Goal: Task Accomplishment & Management: Manage account settings

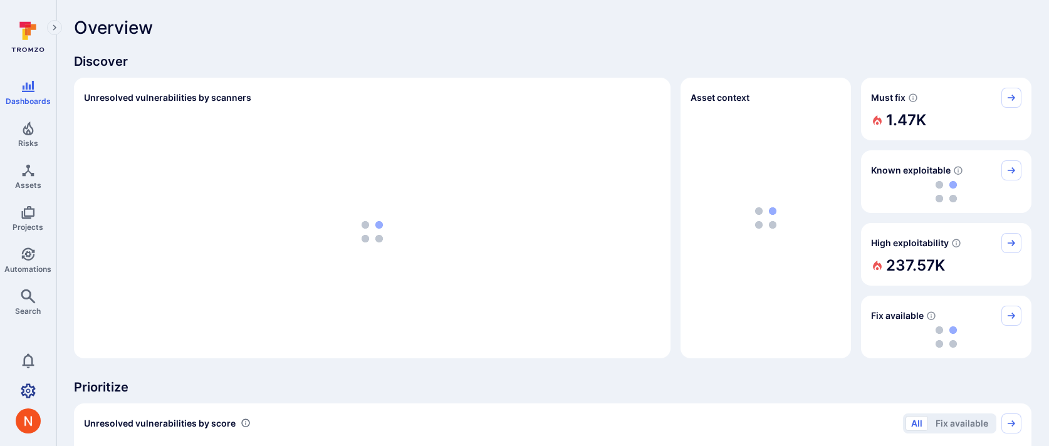
click at [19, 392] on link "Settings" at bounding box center [28, 390] width 56 height 25
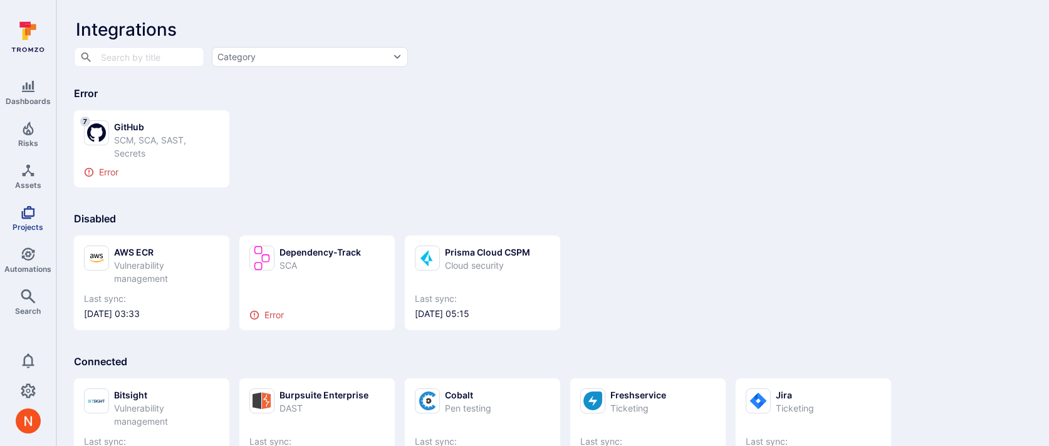
click at [14, 231] on link "Projects" at bounding box center [28, 218] width 56 height 37
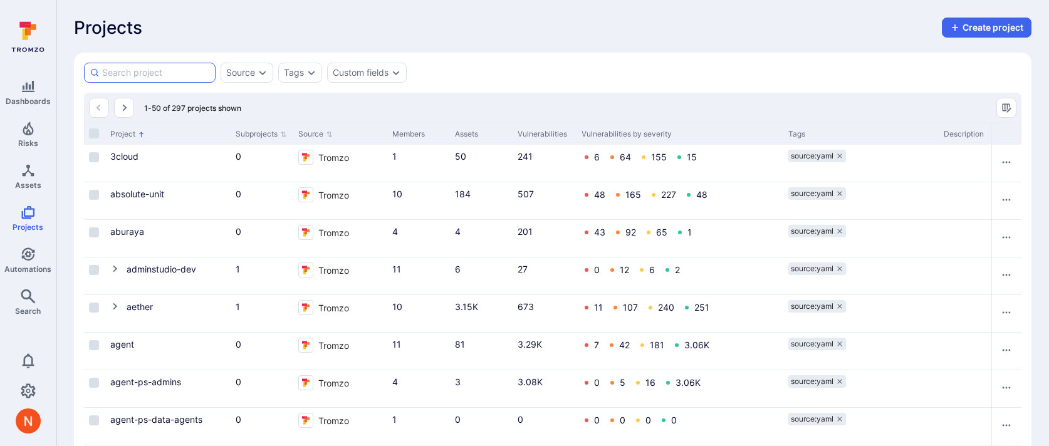
click at [162, 66] on input at bounding box center [156, 72] width 108 height 13
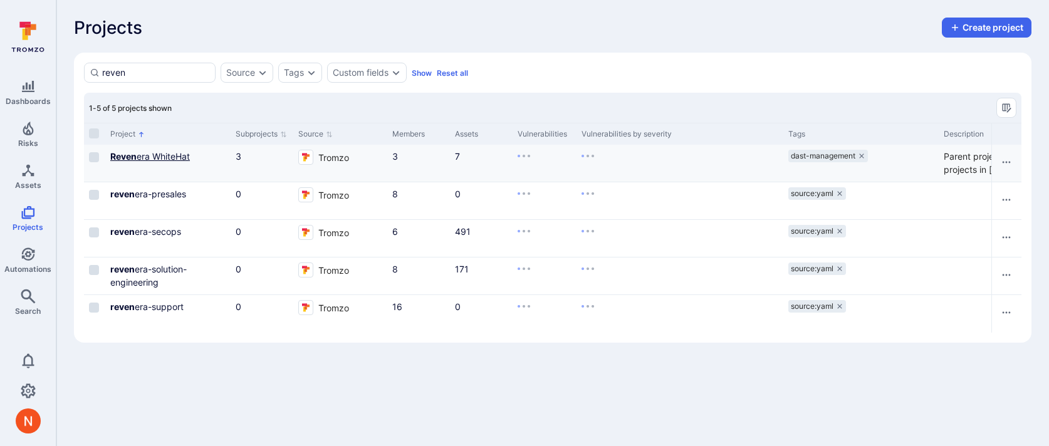
type input "reven"
click at [161, 157] on link "Reven era WhiteHat" at bounding box center [150, 156] width 80 height 11
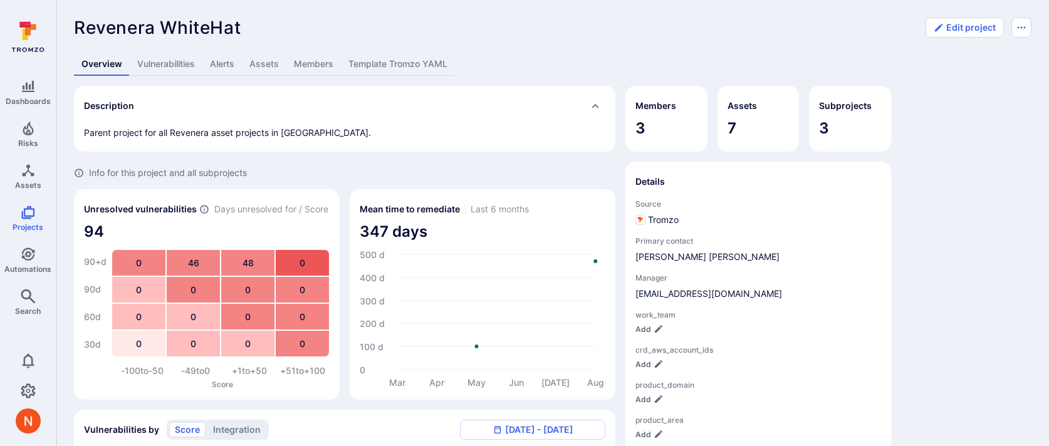
click at [317, 58] on link "Members" at bounding box center [313, 64] width 55 height 23
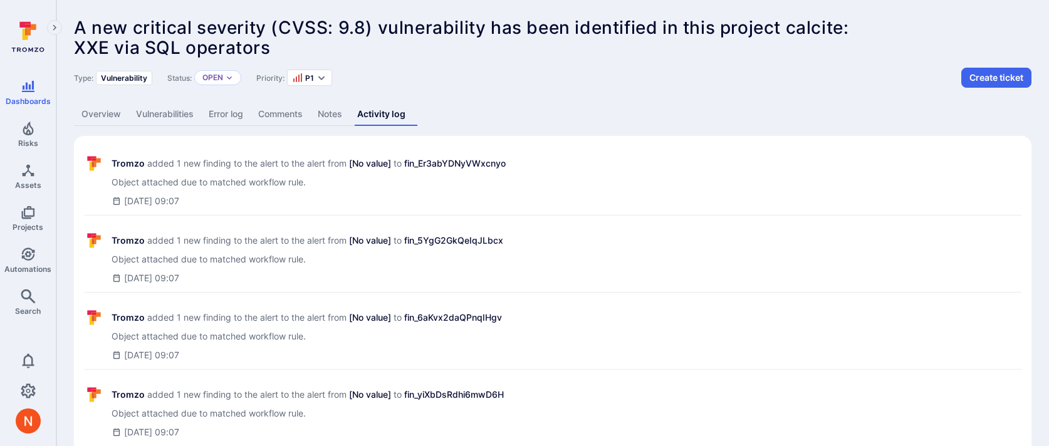
scroll to position [568, 0]
